Goal: Transaction & Acquisition: Purchase product/service

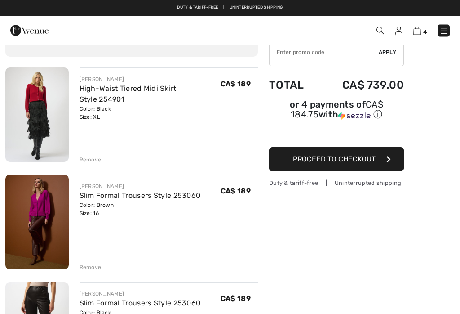
scroll to position [45, 0]
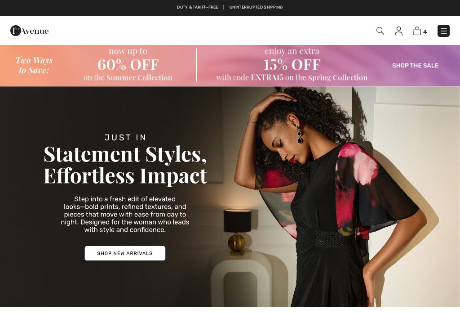
click at [417, 40] on div "4 Checkout" at bounding box center [230, 30] width 460 height 29
checkbox input "true"
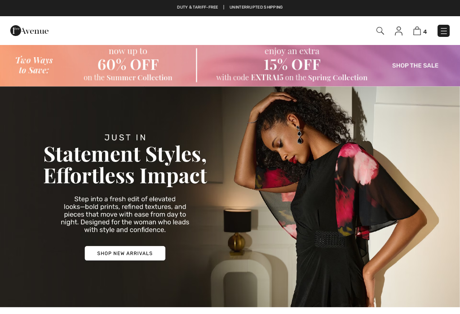
click at [422, 42] on div "4 Checkout" at bounding box center [230, 30] width 460 height 29
click at [414, 35] on link "4" at bounding box center [419, 30] width 13 height 11
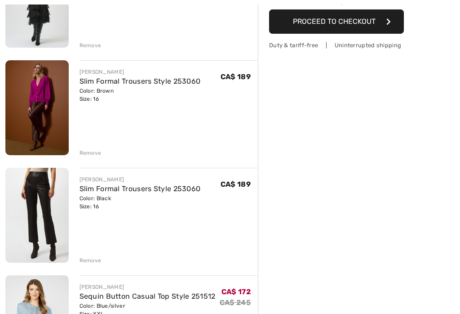
scroll to position [174, 0]
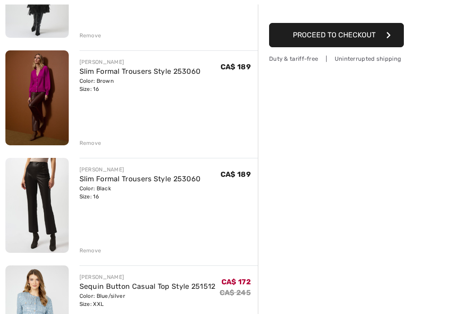
click at [37, 207] on img at bounding box center [36, 205] width 63 height 94
